Goal: Information Seeking & Learning: Learn about a topic

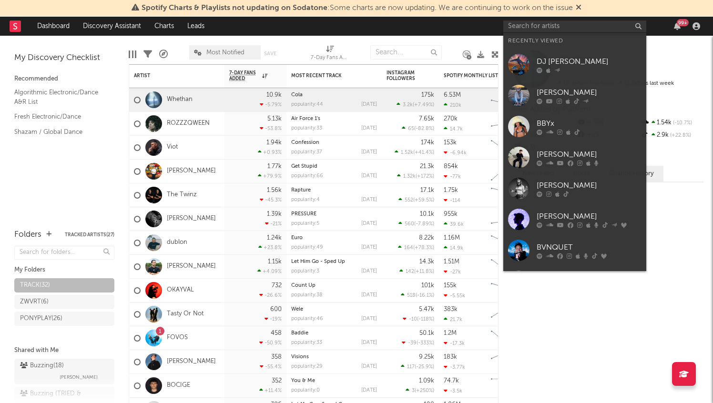
scroll to position [38, 0]
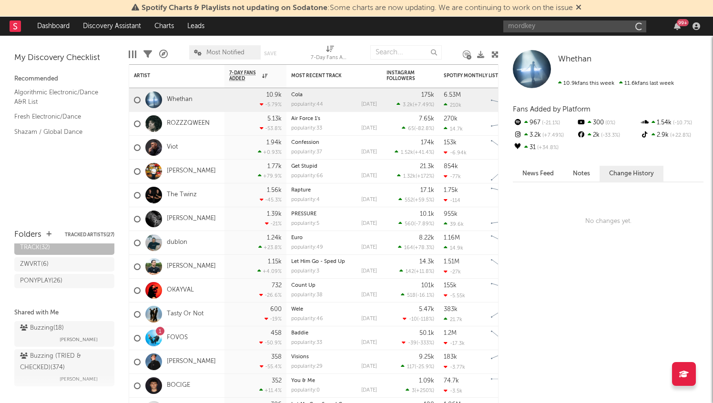
type input "mordkey"
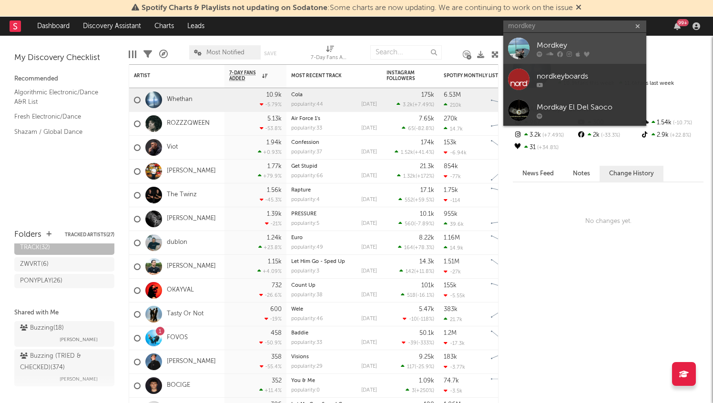
click at [591, 40] on div "Mordkey" at bounding box center [588, 45] width 105 height 11
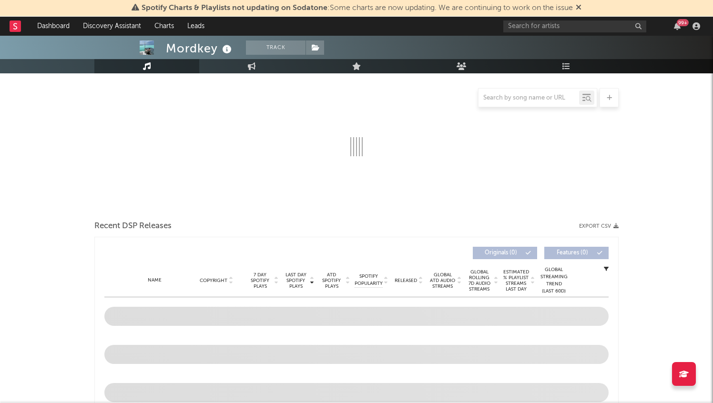
select select "6m"
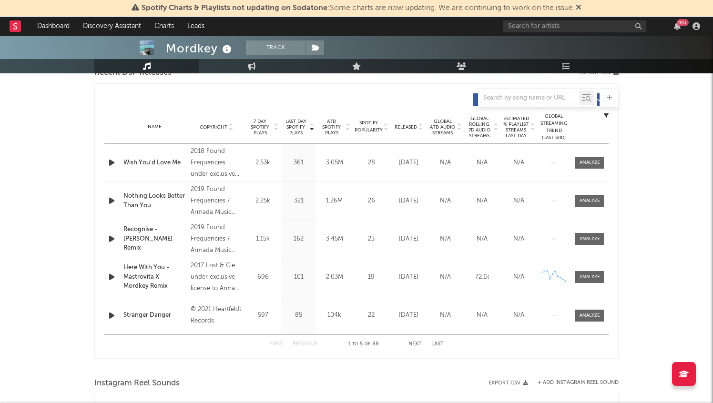
scroll to position [350, 0]
click at [219, 125] on span "Copyright" at bounding box center [214, 126] width 28 height 6
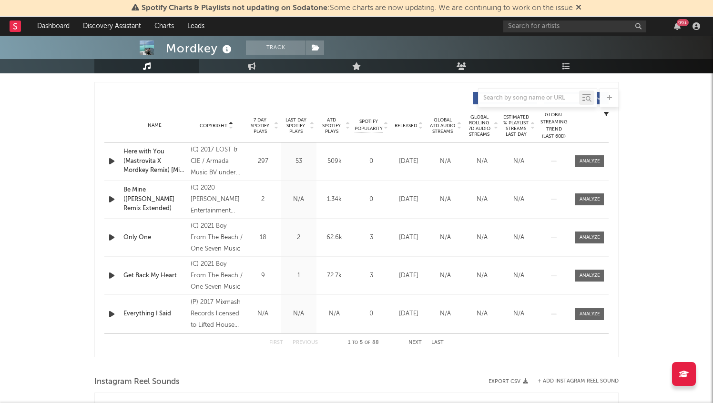
click at [219, 125] on span "Copyright" at bounding box center [214, 126] width 28 height 6
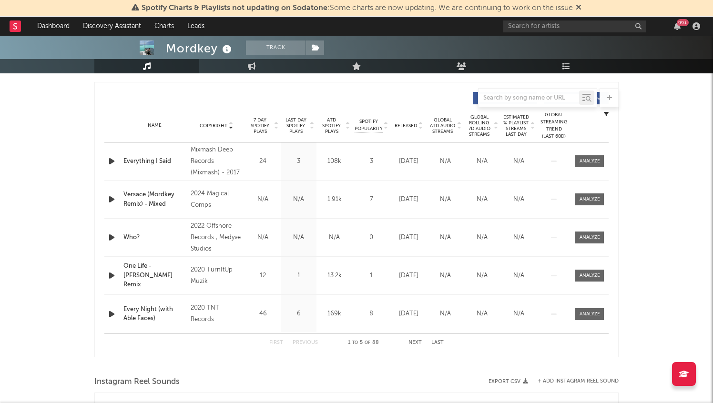
click at [219, 125] on span "Copyright" at bounding box center [214, 126] width 28 height 6
